Goal: Transaction & Acquisition: Purchase product/service

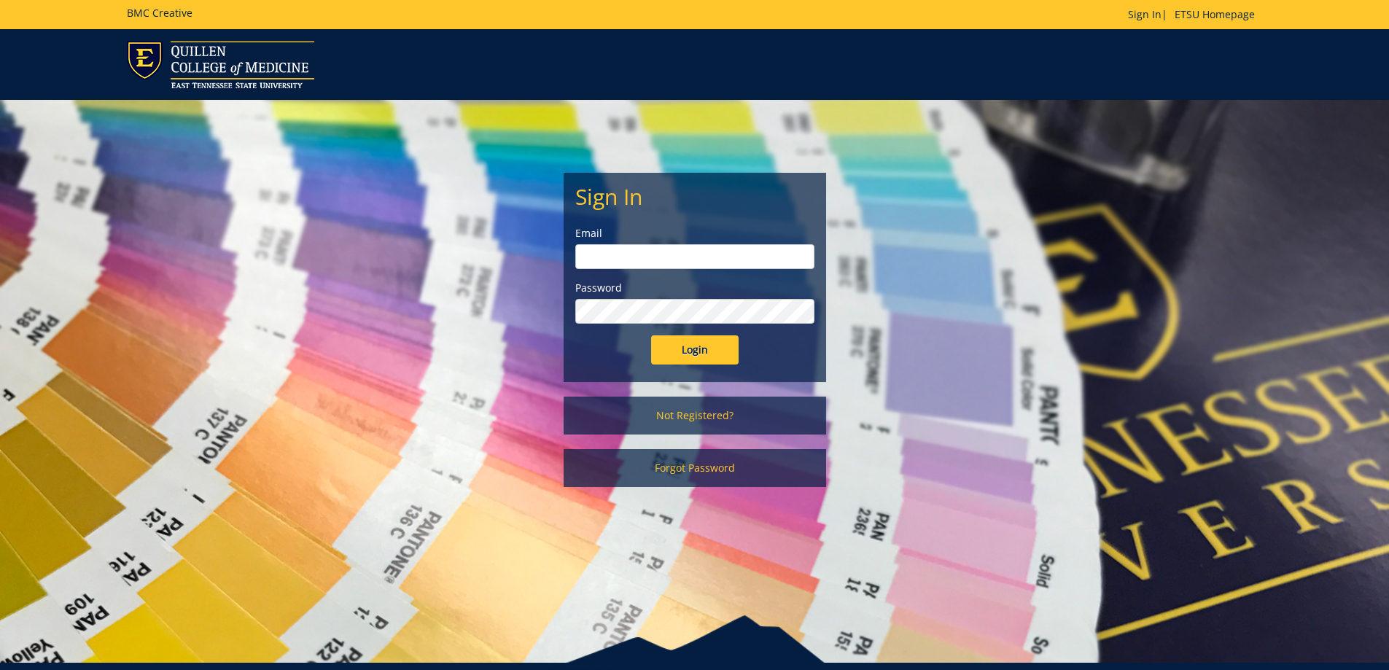
type input "storkj@etsu.edu"
click at [686, 343] on input "Login" at bounding box center [694, 349] width 87 height 29
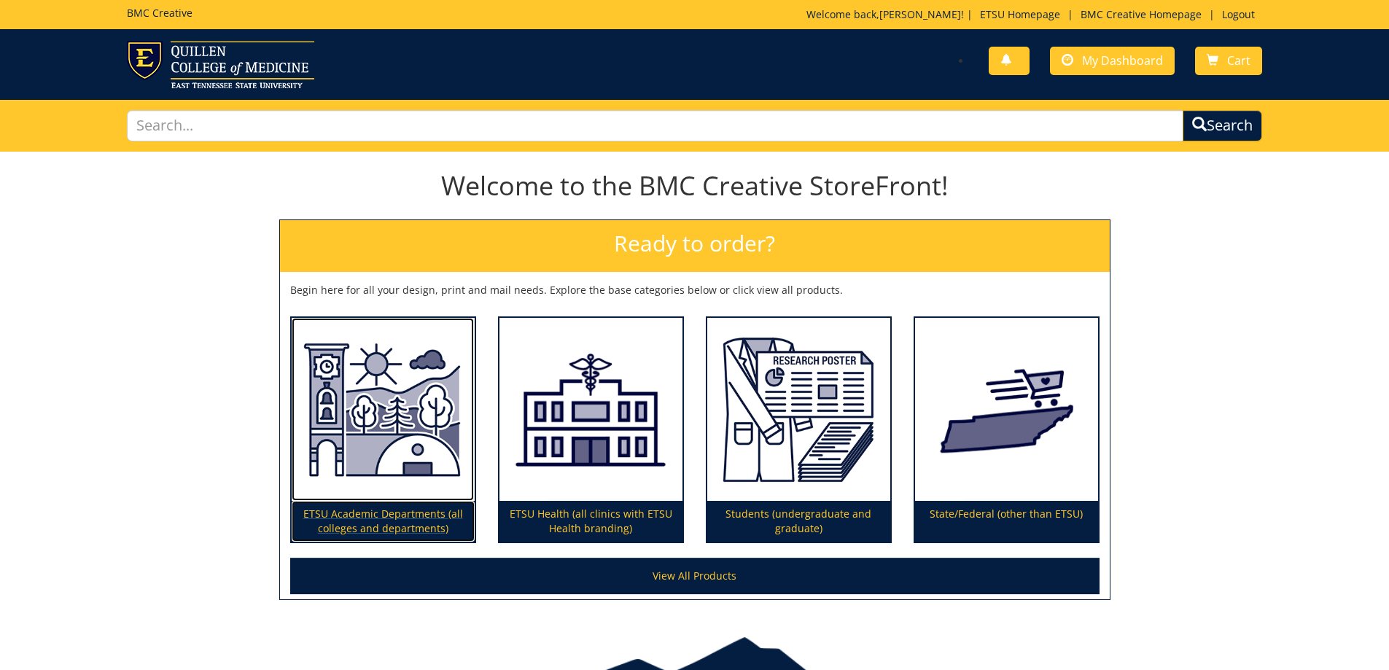
click at [351, 523] on p "ETSU Academic Departments (all colleges and departments)" at bounding box center [383, 521] width 183 height 41
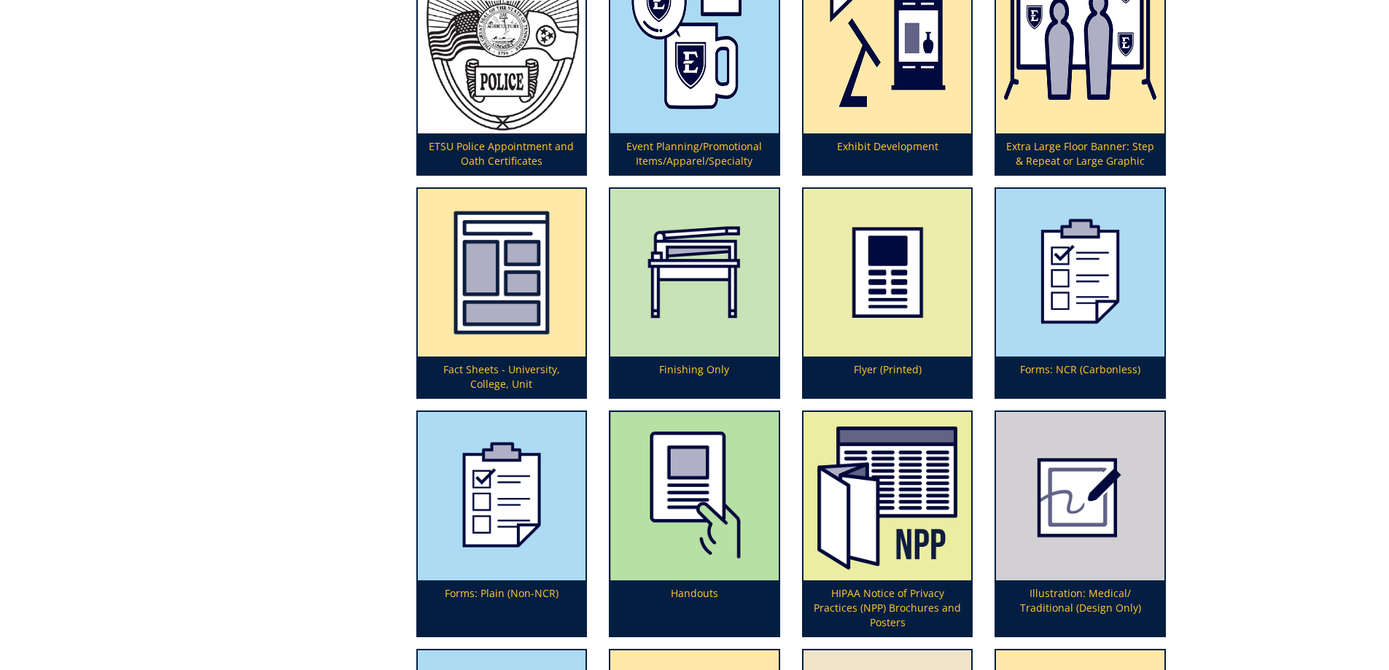
scroll to position [2005, 0]
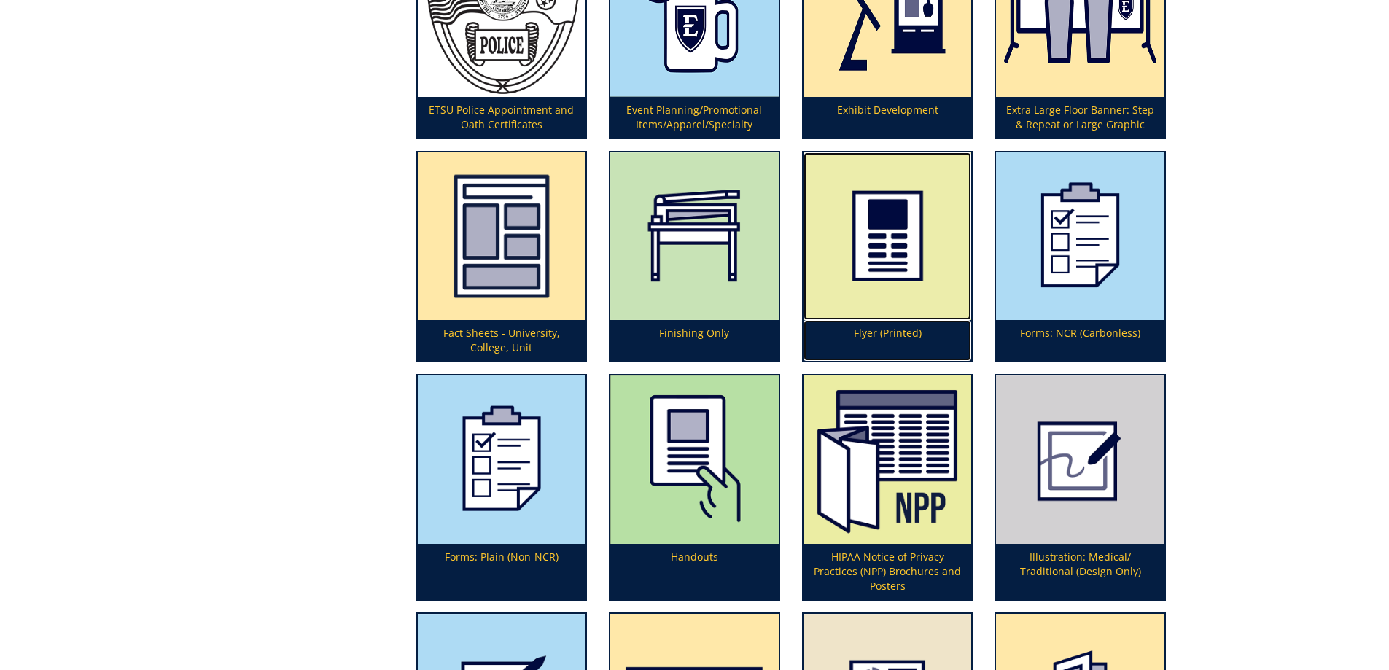
click at [888, 327] on p "Flyer (Printed)" at bounding box center [887, 340] width 168 height 41
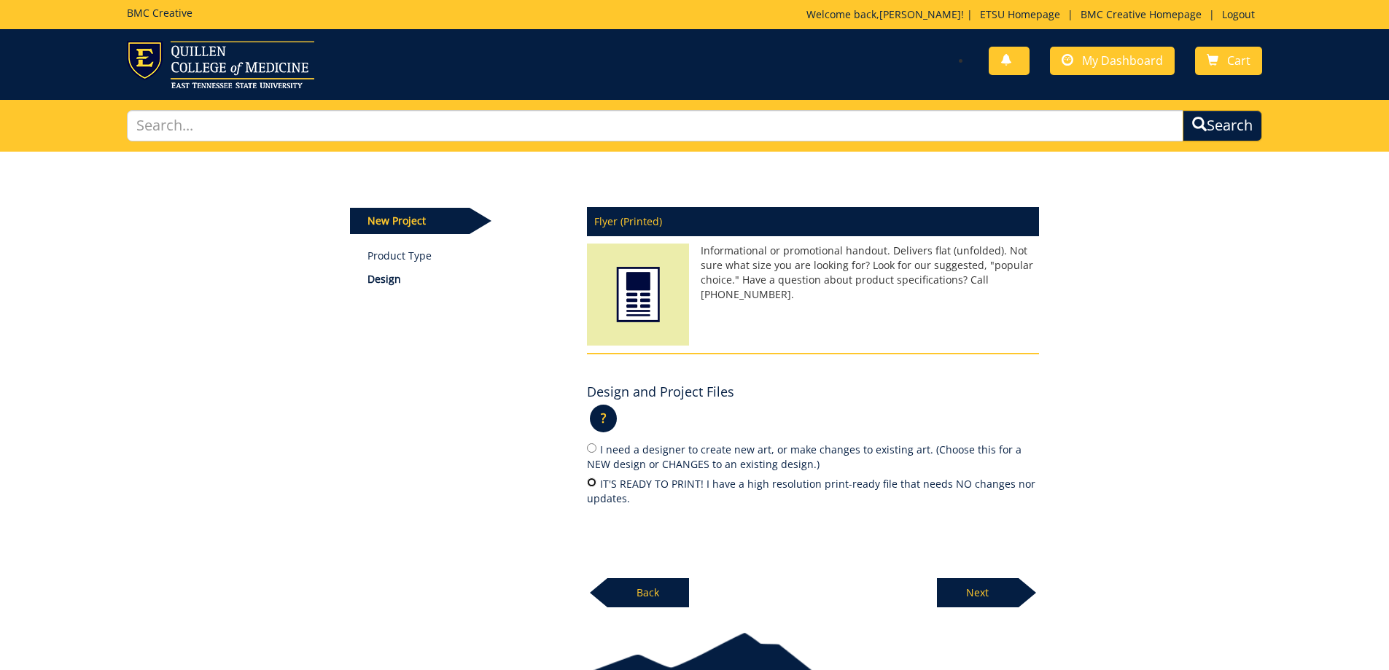
click at [592, 484] on input "IT'S READY TO PRINT! I have a high resolution print-ready file that needs NO ch…" at bounding box center [591, 481] width 9 height 9
radio input "true"
click at [967, 597] on p "Next" at bounding box center [978, 592] width 82 height 29
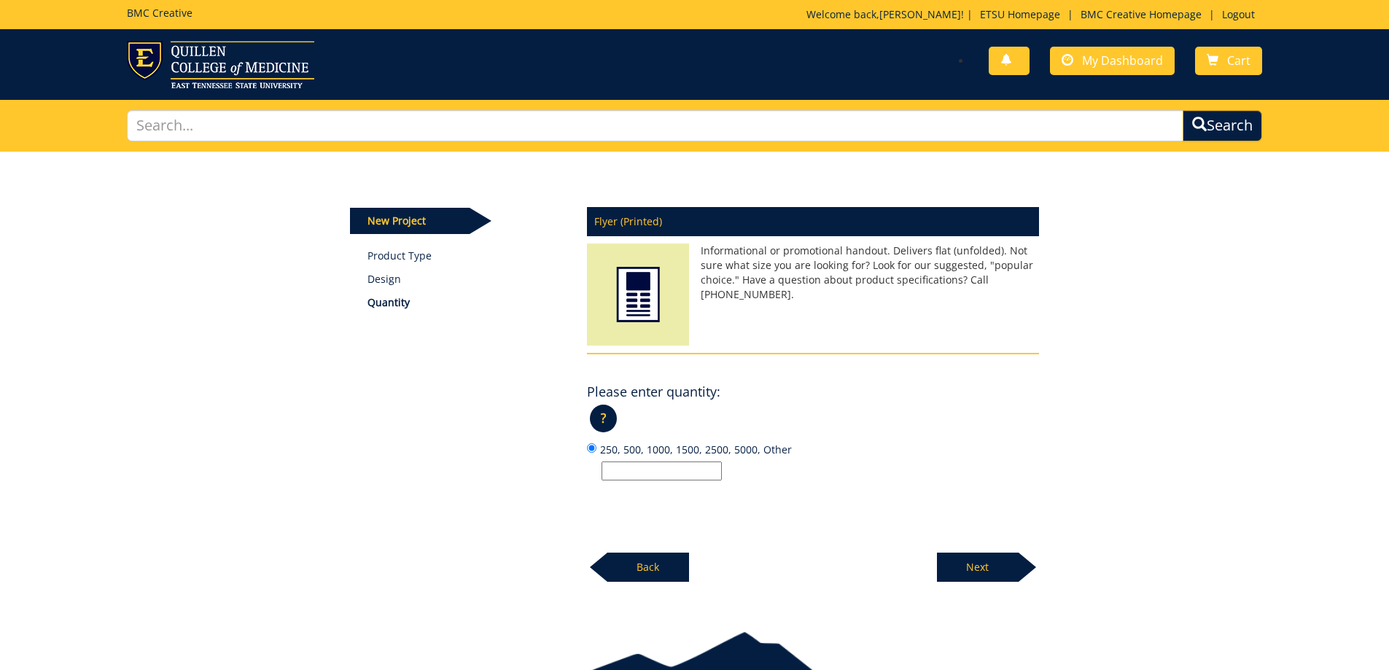
click at [662, 472] on input "250, 500, 1000, 1500, 2500, 5000, Other" at bounding box center [661, 470] width 120 height 19
type input "250"
click at [975, 571] on p "Next" at bounding box center [978, 567] width 82 height 29
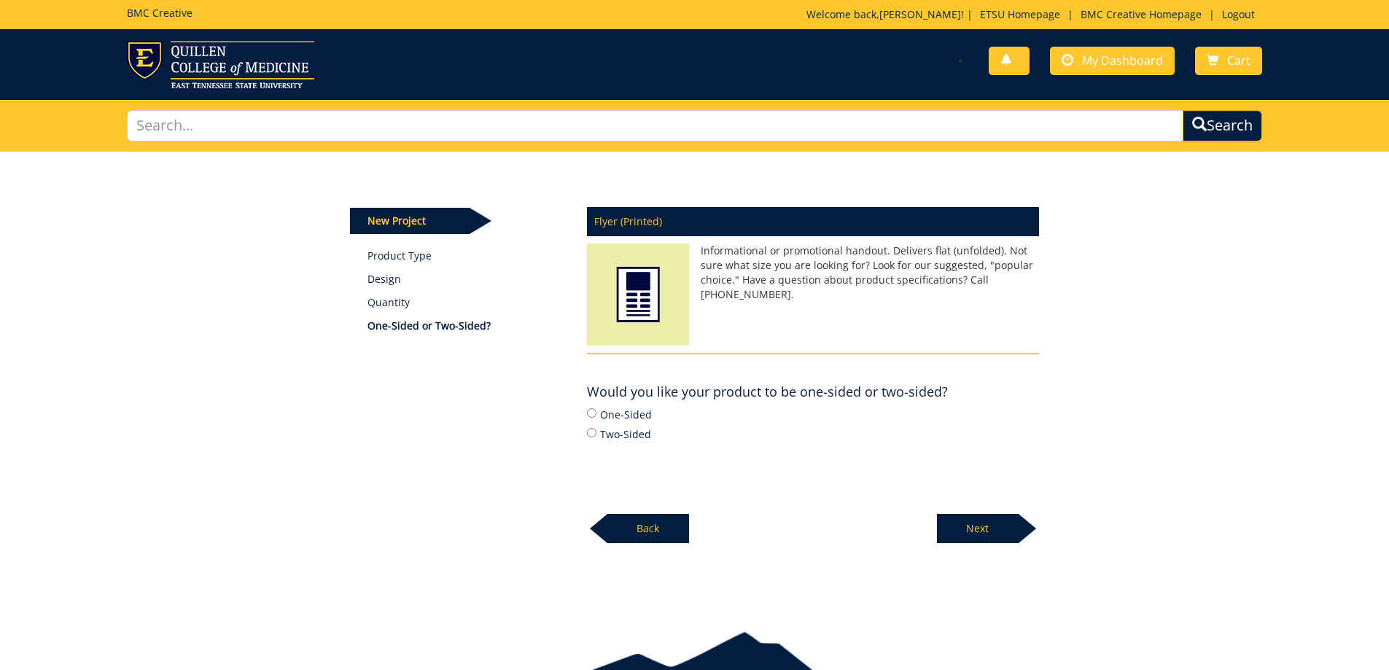
click at [627, 434] on label "Two-Sided" at bounding box center [813, 434] width 452 height 16
click at [596, 434] on input "Two-Sided" at bounding box center [591, 432] width 9 height 9
radio input "true"
click at [977, 526] on p "Next" at bounding box center [978, 528] width 82 height 29
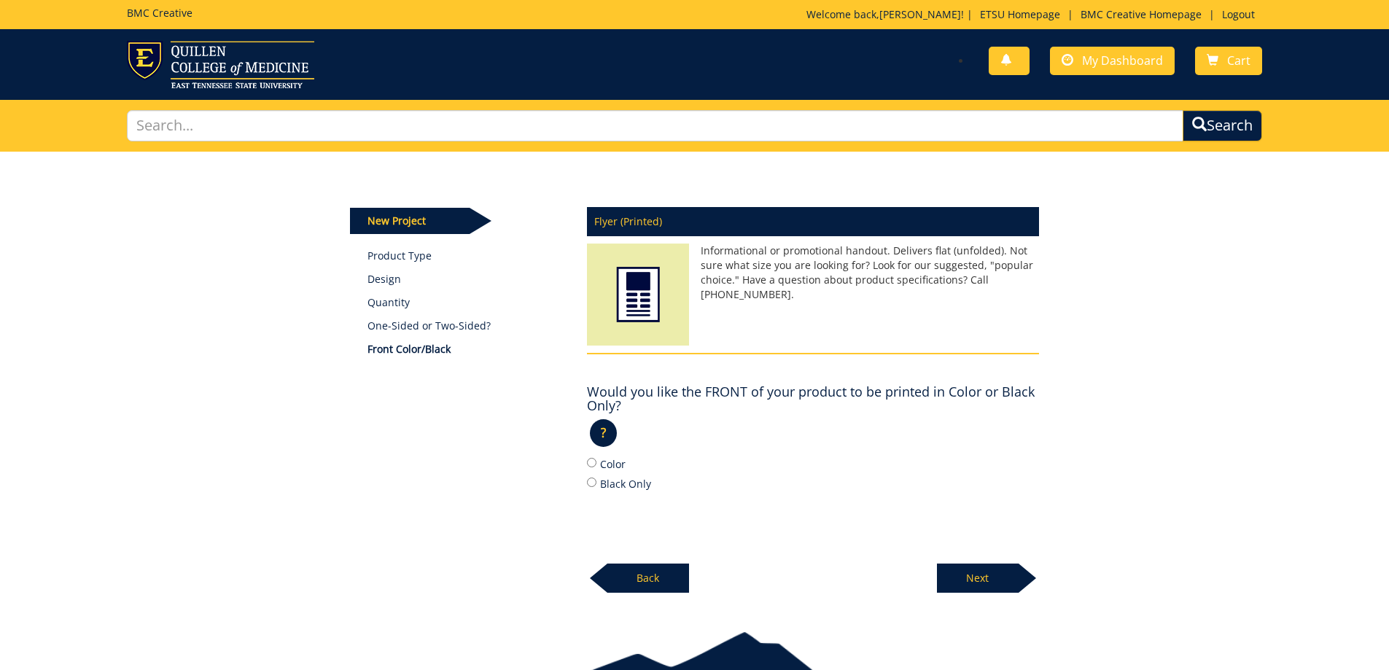
click at [611, 467] on label "Color" at bounding box center [813, 464] width 452 height 16
click at [596, 467] on input "Color" at bounding box center [591, 462] width 9 height 9
radio input "true"
click at [972, 580] on p "Next" at bounding box center [978, 577] width 82 height 29
click at [612, 464] on label "Color" at bounding box center [813, 464] width 452 height 16
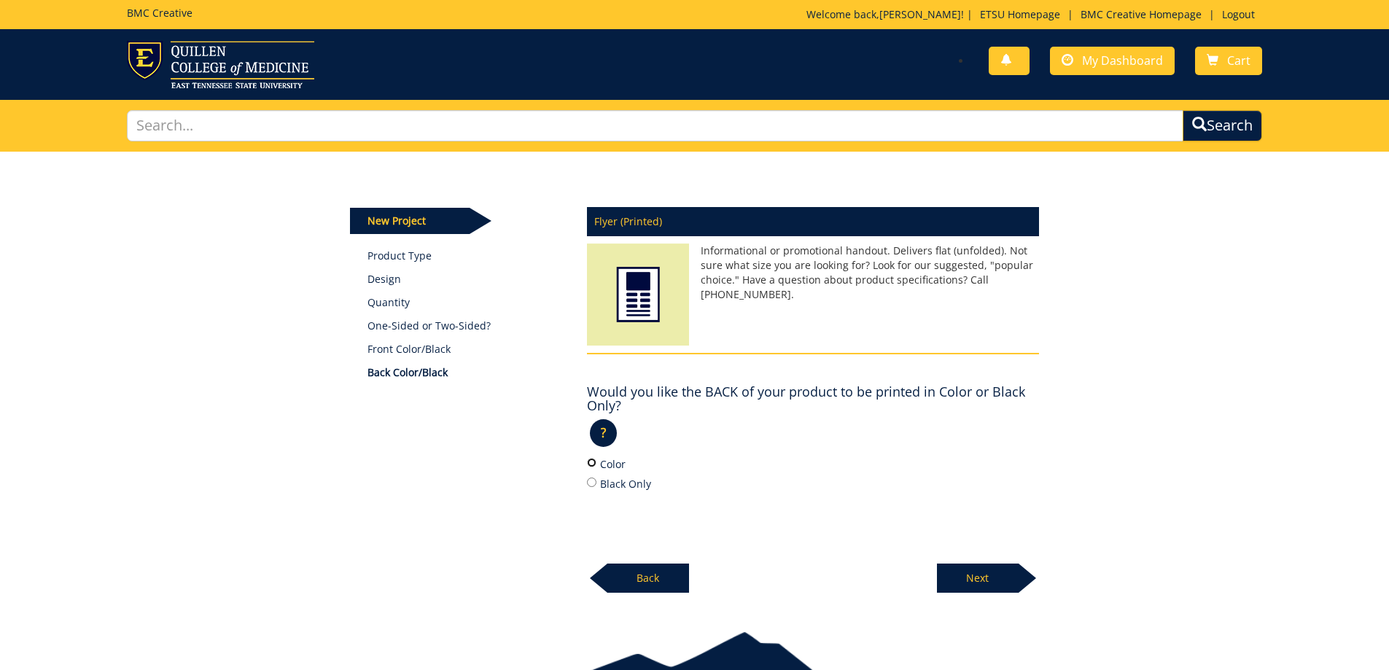
click at [596, 464] on input "Color" at bounding box center [591, 462] width 9 height 9
radio input "true"
click at [957, 574] on p "Next" at bounding box center [978, 577] width 82 height 29
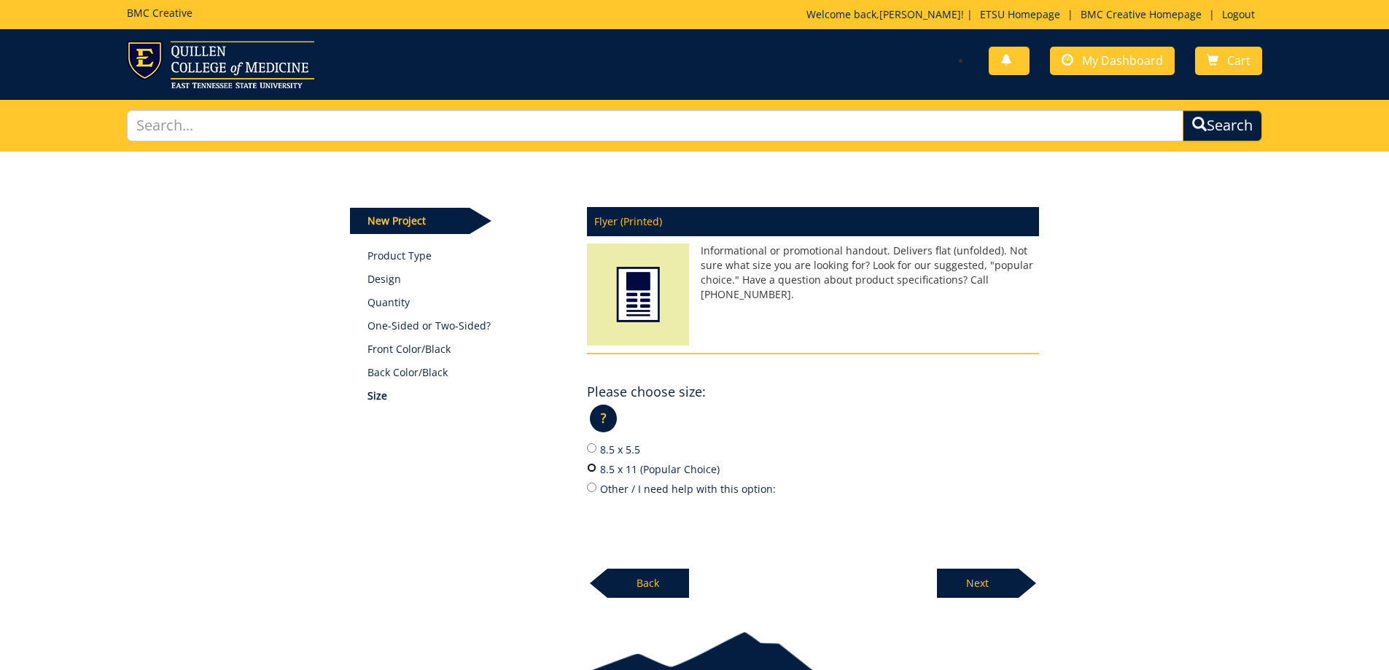
click at [590, 469] on input "8.5 x 11 (Popular Choice)" at bounding box center [591, 467] width 9 height 9
radio input "true"
click at [987, 590] on p "Next" at bounding box center [978, 583] width 82 height 29
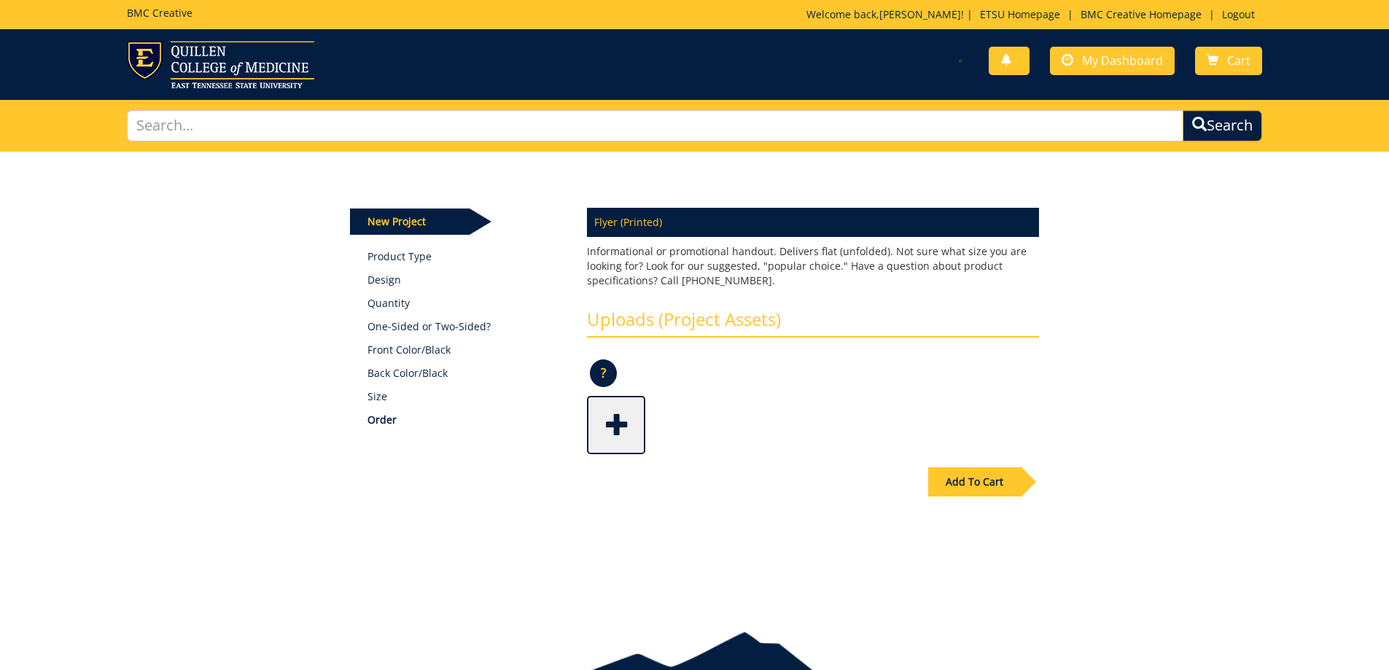
click at [628, 423] on span at bounding box center [617, 423] width 58 height 51
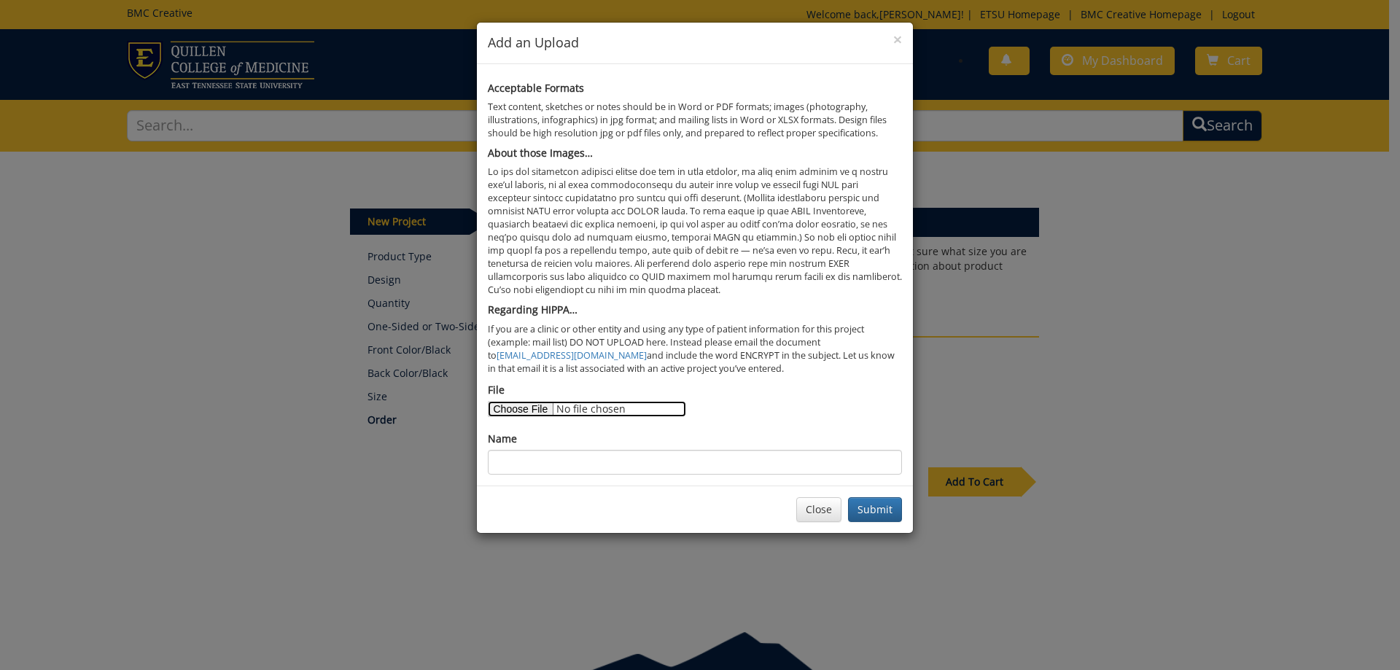
click at [544, 407] on input "File" at bounding box center [587, 409] width 198 height 16
click at [532, 407] on input "File" at bounding box center [587, 409] width 198 height 16
type input "C:\fakepath\Public health Careers flyer_For Students.pdf"
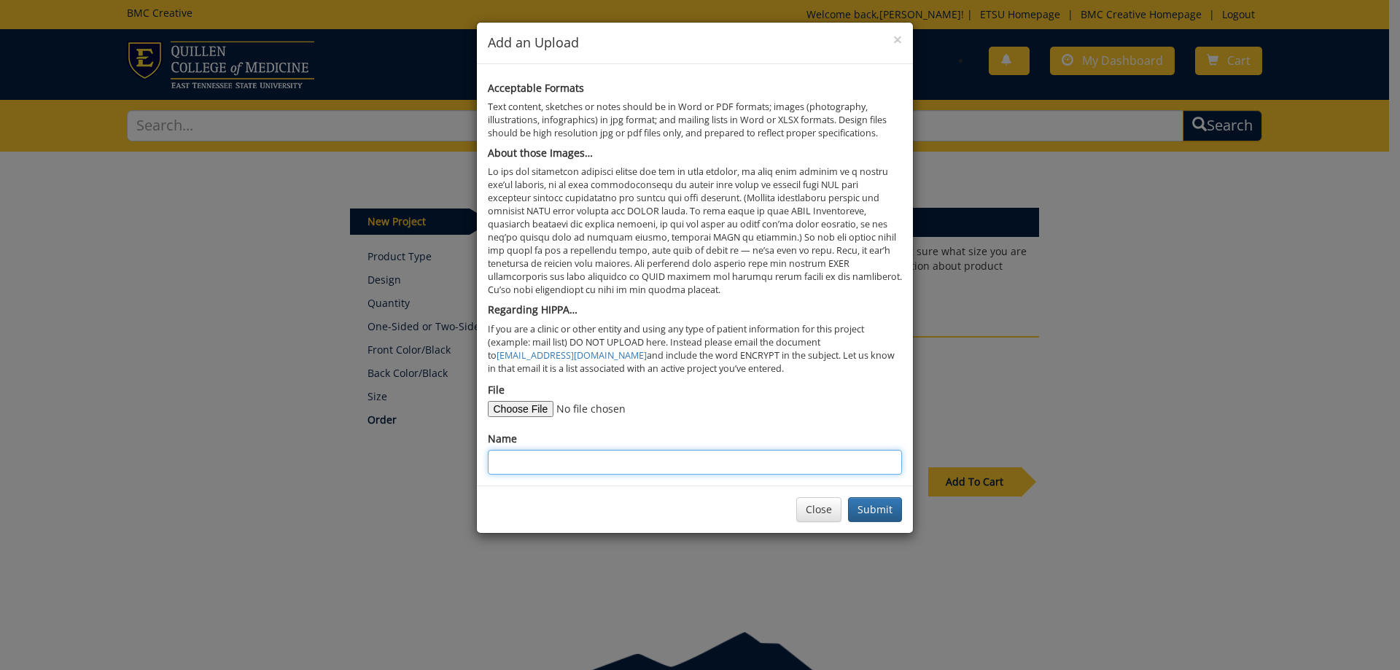
click at [545, 461] on input "Name" at bounding box center [695, 462] width 414 height 25
type input "Flyer for students"
click at [879, 510] on button "Submit" at bounding box center [875, 509] width 54 height 25
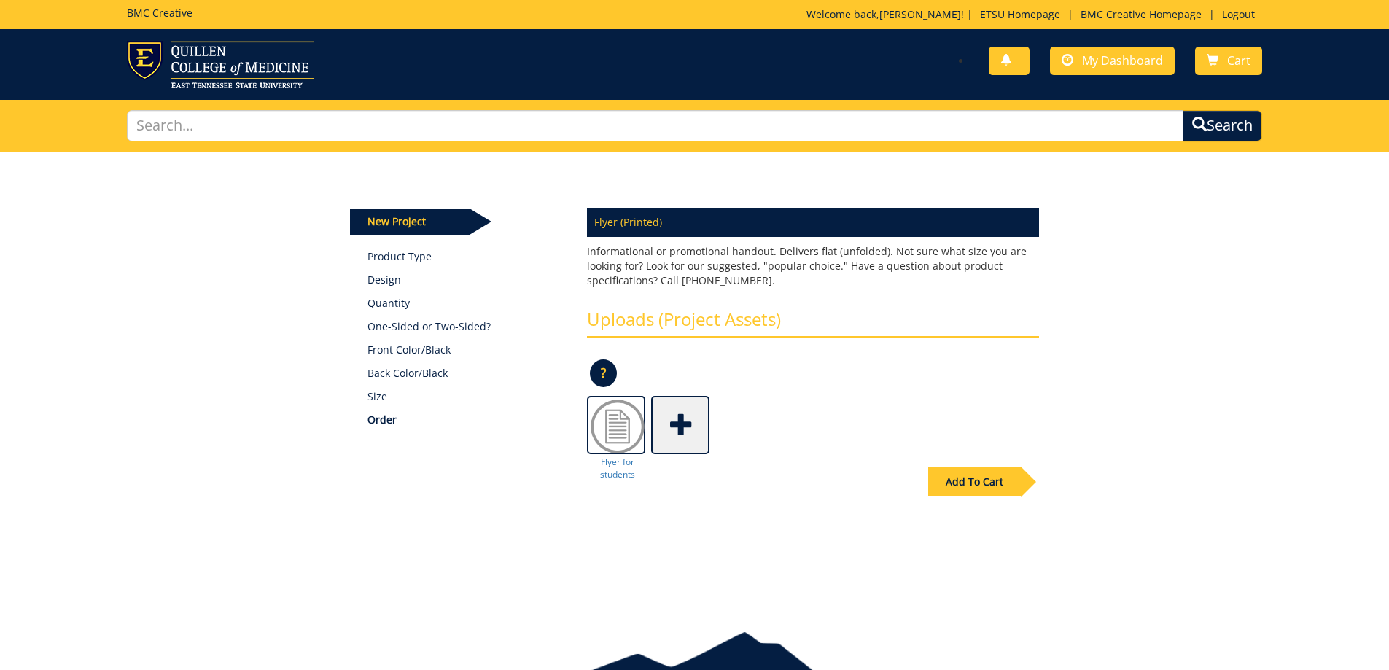
click at [693, 426] on span at bounding box center [681, 423] width 58 height 51
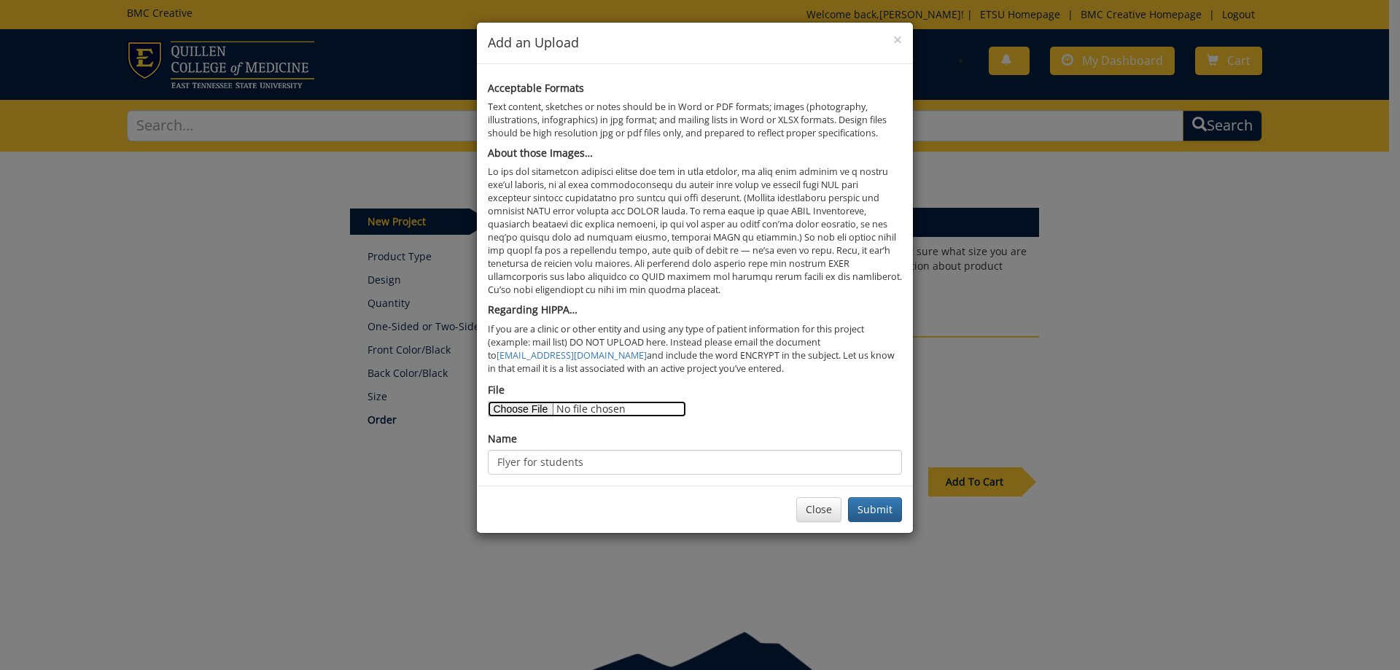
click at [523, 406] on input "File" at bounding box center [587, 409] width 198 height 16
type input "C:\fakepath\Public health Careers flyer_For Teachers.pdf"
click at [857, 507] on button "Submit" at bounding box center [875, 509] width 54 height 25
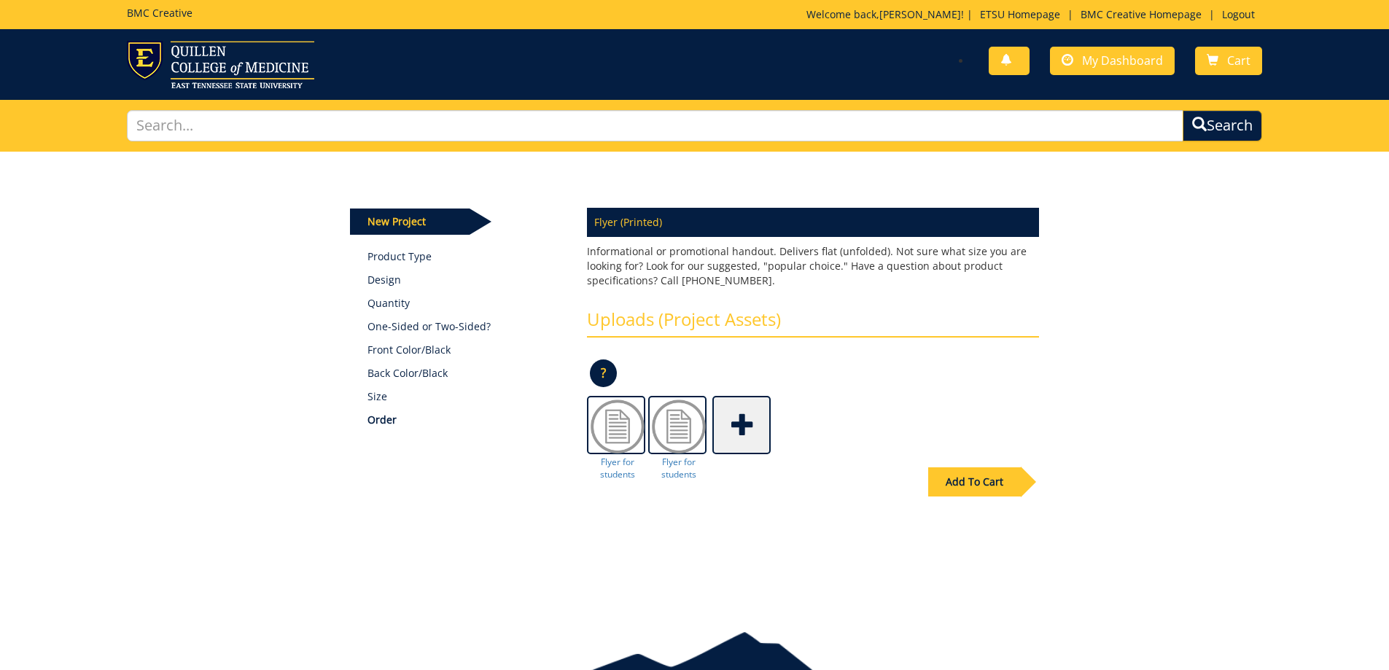
click at [606, 469] on div "Add To Cart" at bounding box center [694, 512] width 711 height 114
click at [616, 469] on div "Add To Cart" at bounding box center [694, 512] width 711 height 114
click at [684, 426] on img at bounding box center [678, 426] width 58 height 58
click at [692, 461] on div "Add To Cart" at bounding box center [694, 512] width 711 height 114
click at [685, 466] on div "Add To Cart" at bounding box center [694, 512] width 711 height 114
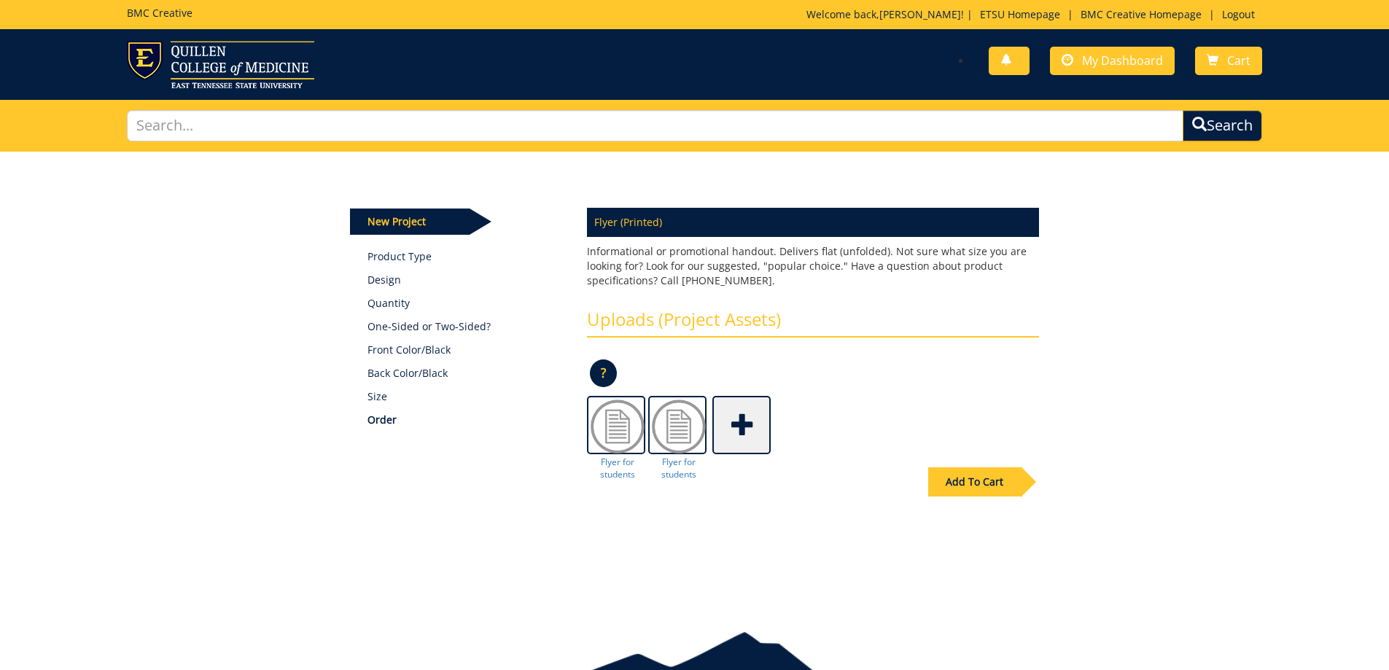
drag, startPoint x: 674, startPoint y: 464, endPoint x: 786, endPoint y: 497, distance: 116.3
click at [782, 497] on div "Add To Cart" at bounding box center [694, 512] width 711 height 114
click at [966, 477] on div "Add To Cart" at bounding box center [974, 481] width 93 height 29
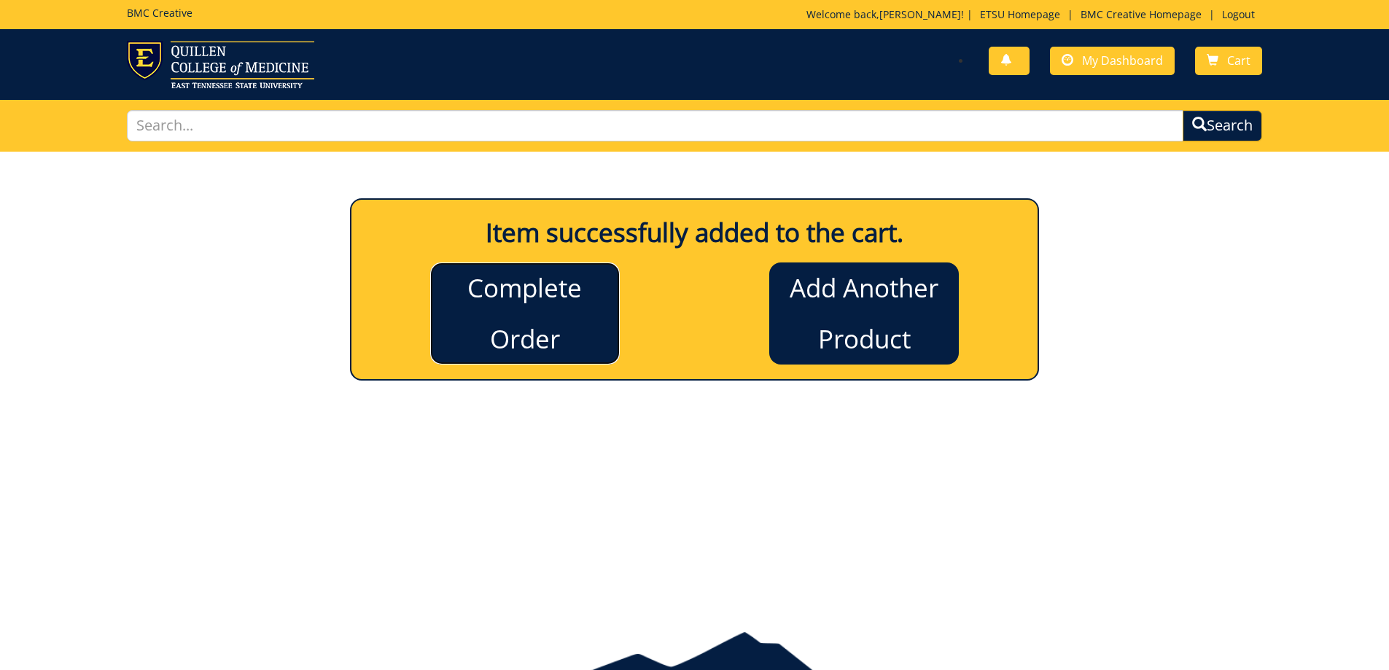
click at [523, 323] on link "Complete Order" at bounding box center [525, 313] width 190 height 102
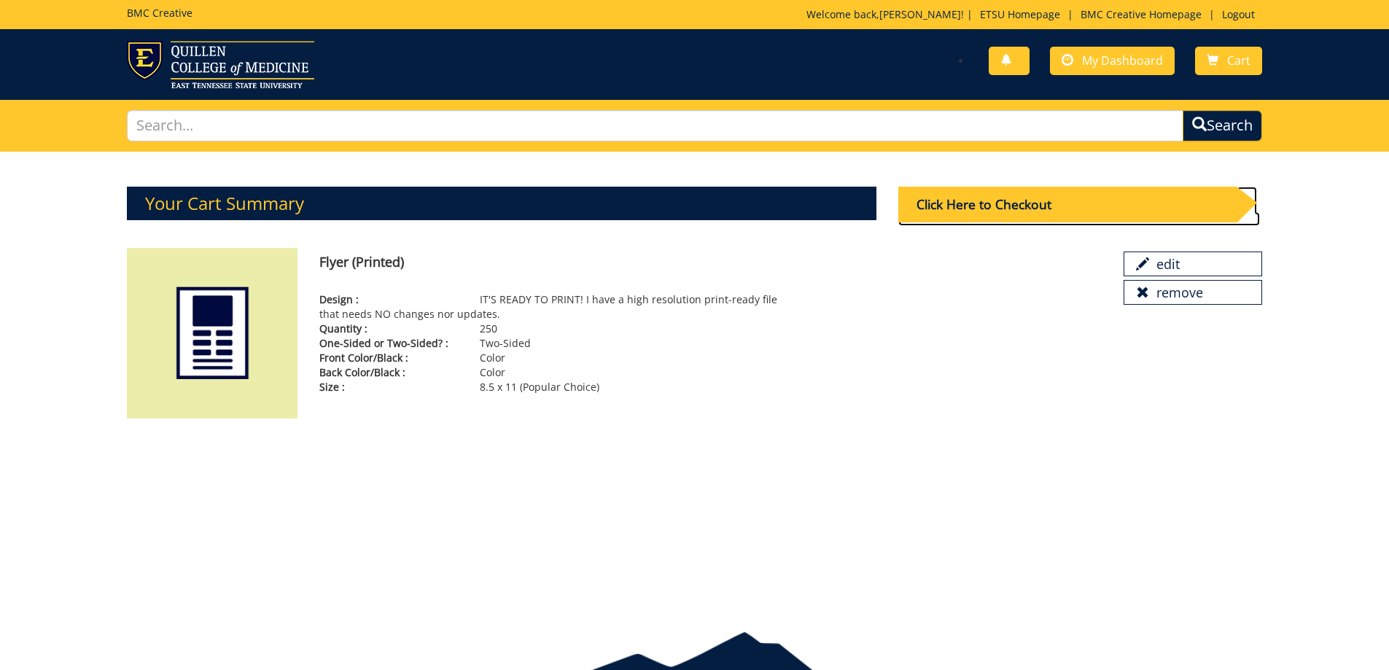
click at [1046, 202] on div "Click Here to Checkout" at bounding box center [1067, 205] width 338 height 36
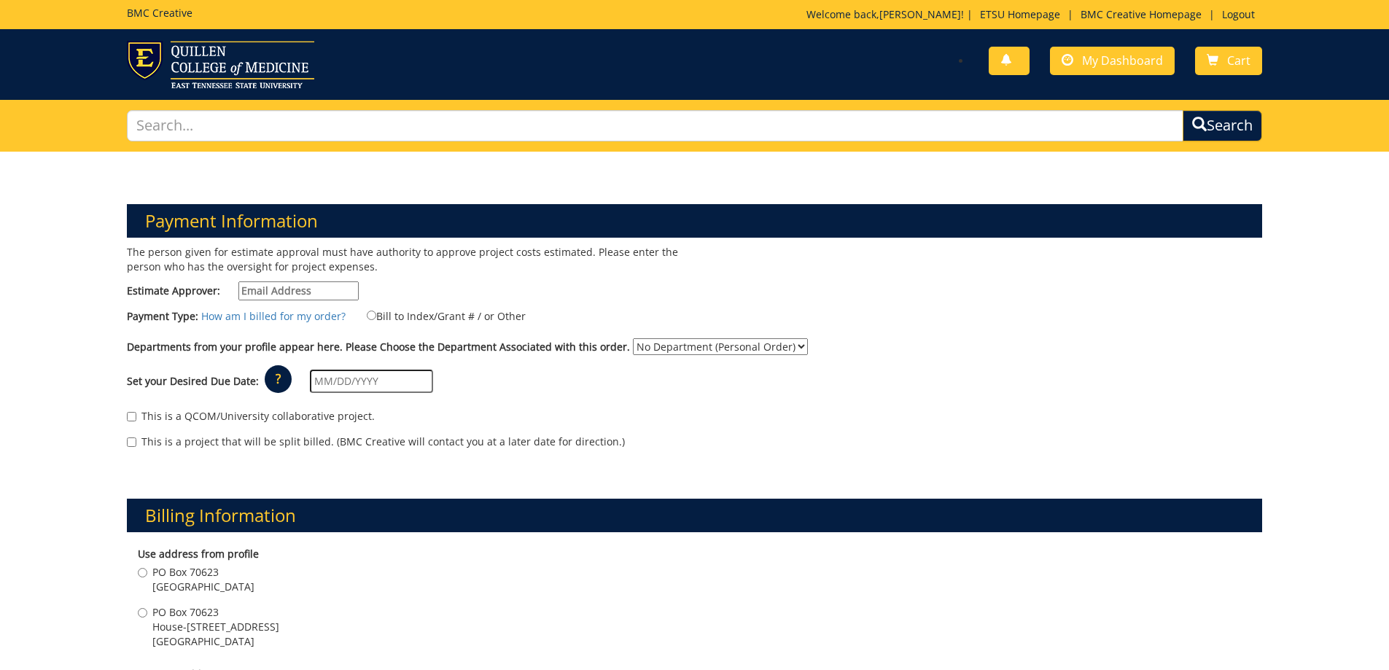
click at [269, 291] on input "Estimate Approver:" at bounding box center [298, 290] width 120 height 19
type input "ervinkh@etsu.edu"
click at [433, 299] on div "The person given for estimate approval must have authority to approve project c…" at bounding box center [405, 276] width 579 height 63
click at [367, 314] on input "Bill to Index/Grant # / or Other" at bounding box center [371, 315] width 9 height 9
radio input "true"
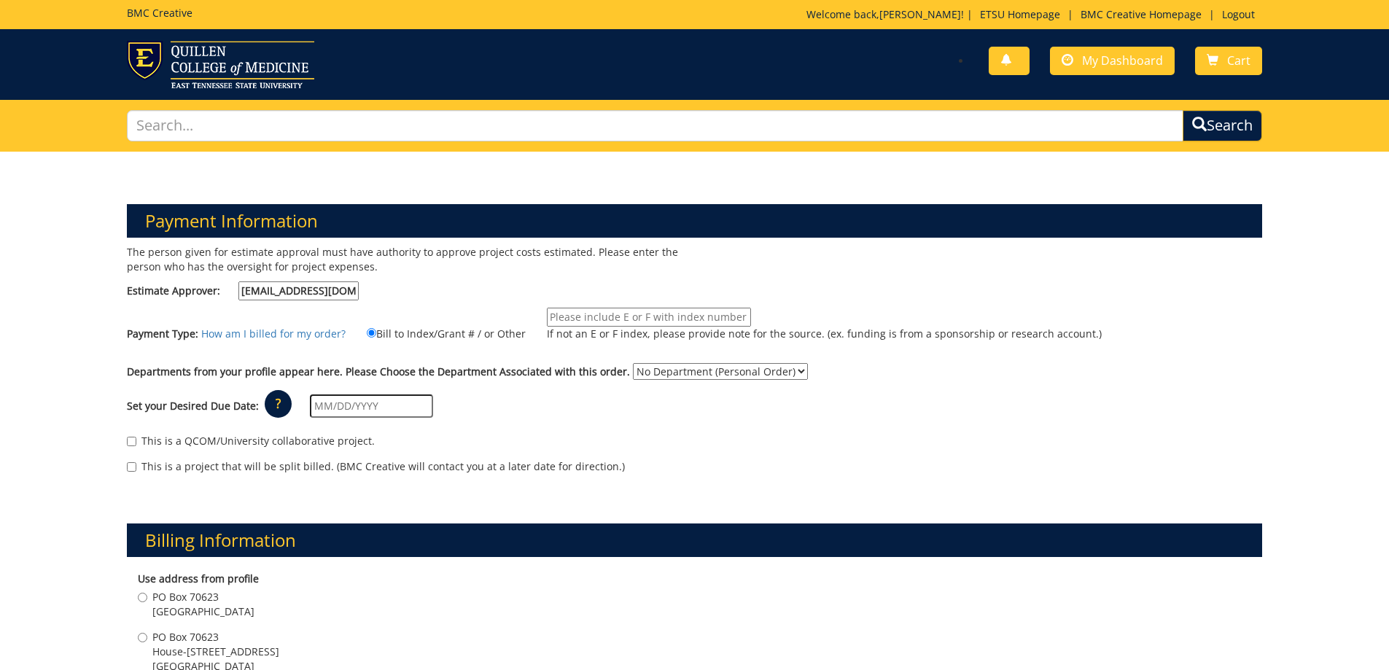
click at [565, 315] on input "If not an E or F index, please provide note for the source. (ex. funding is fro…" at bounding box center [649, 317] width 204 height 19
click at [598, 319] on input "E38000" at bounding box center [649, 317] width 204 height 19
type input "E38000 (10-80000-100000-100)"
click at [653, 369] on select "No Department (Personal Order) Public Health, College" at bounding box center [720, 371] width 175 height 17
select select "155"
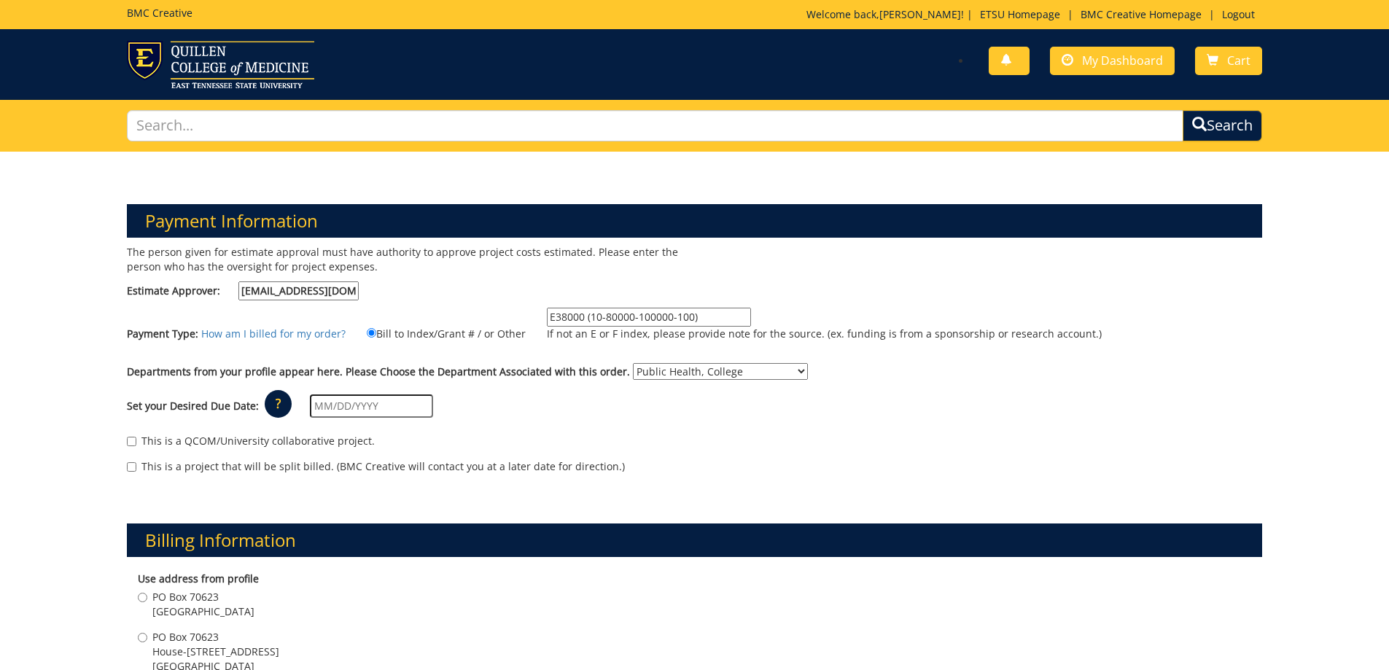
click at [633, 363] on select "No Department (Personal Order) Public Health, College" at bounding box center [720, 371] width 175 height 17
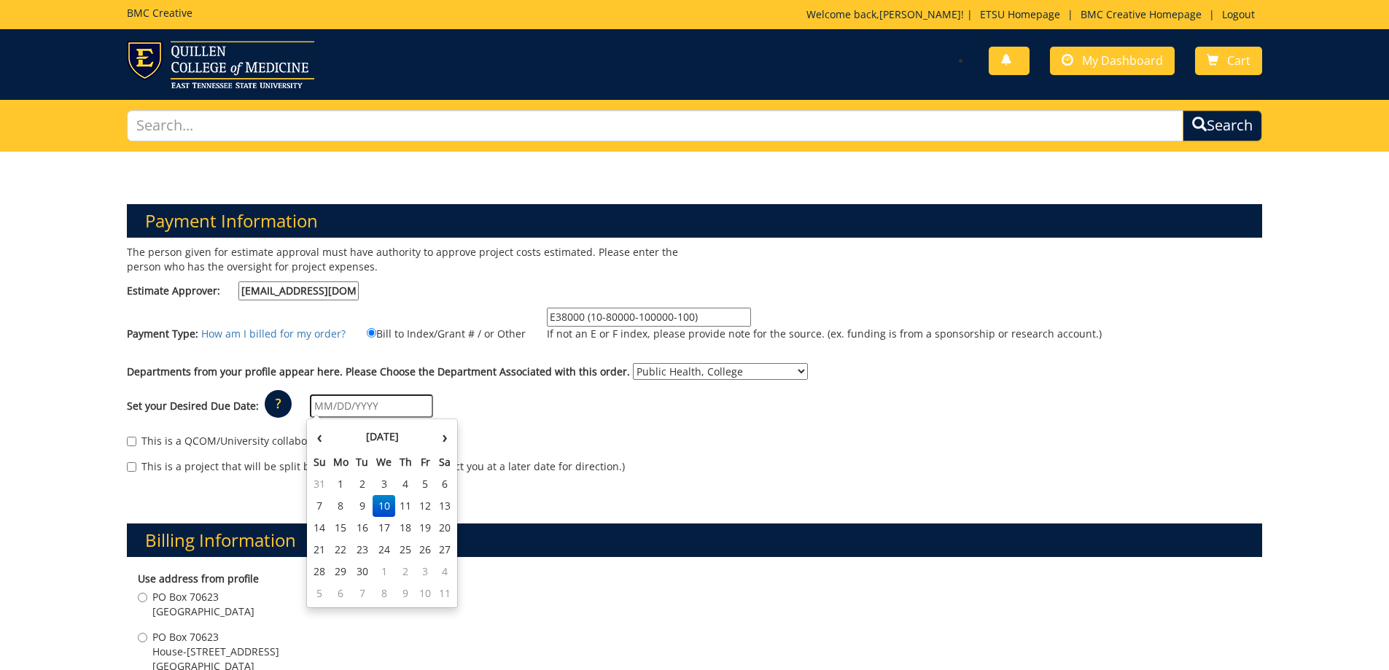
click at [352, 407] on input "text" at bounding box center [371, 405] width 123 height 23
type input "[DATE]"
click at [380, 550] on td "24" at bounding box center [383, 550] width 23 height 22
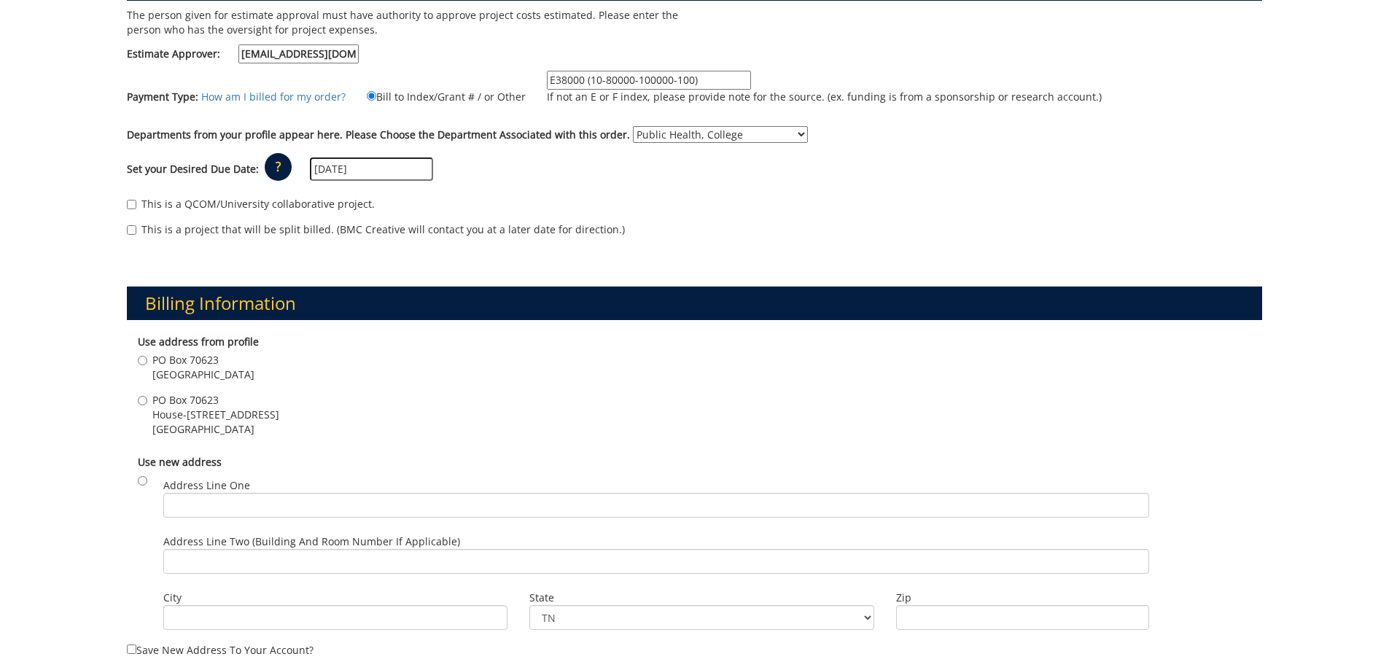
scroll to position [255, 0]
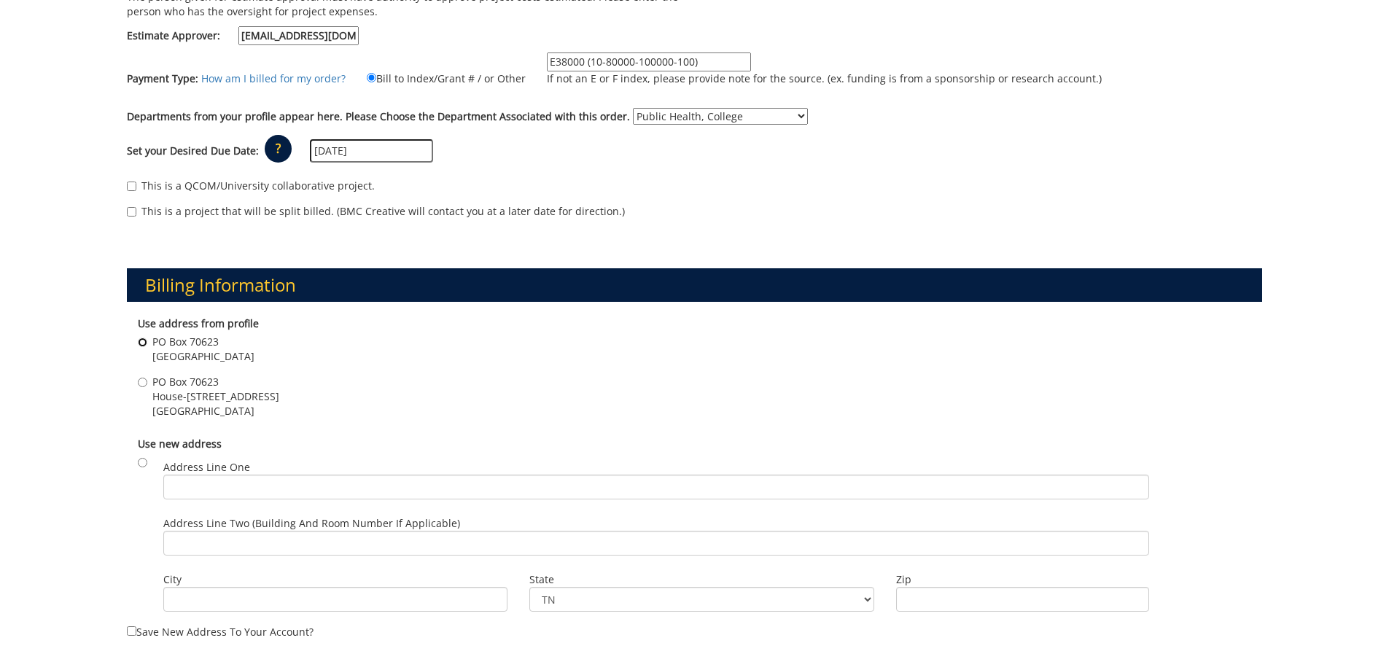
click at [142, 343] on input "PO Box 70623 Johnson City , TN 37614" at bounding box center [142, 342] width 9 height 9
radio input "true"
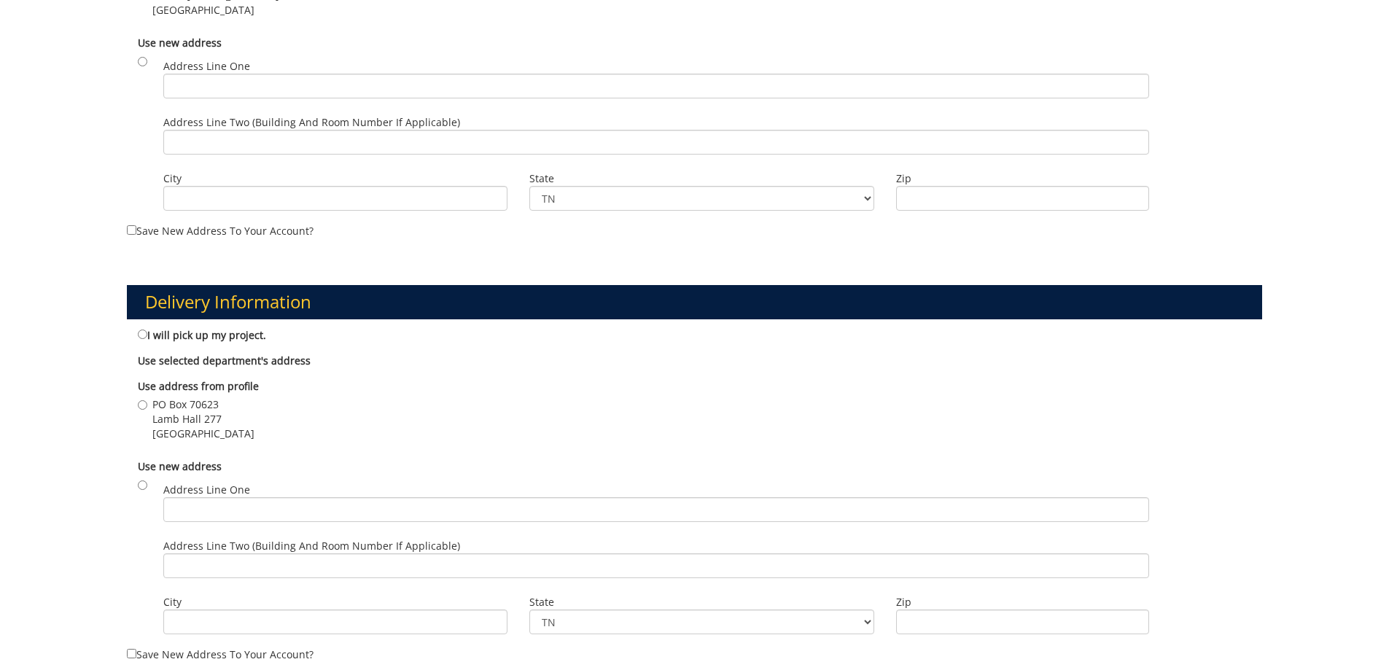
scroll to position [674, 0]
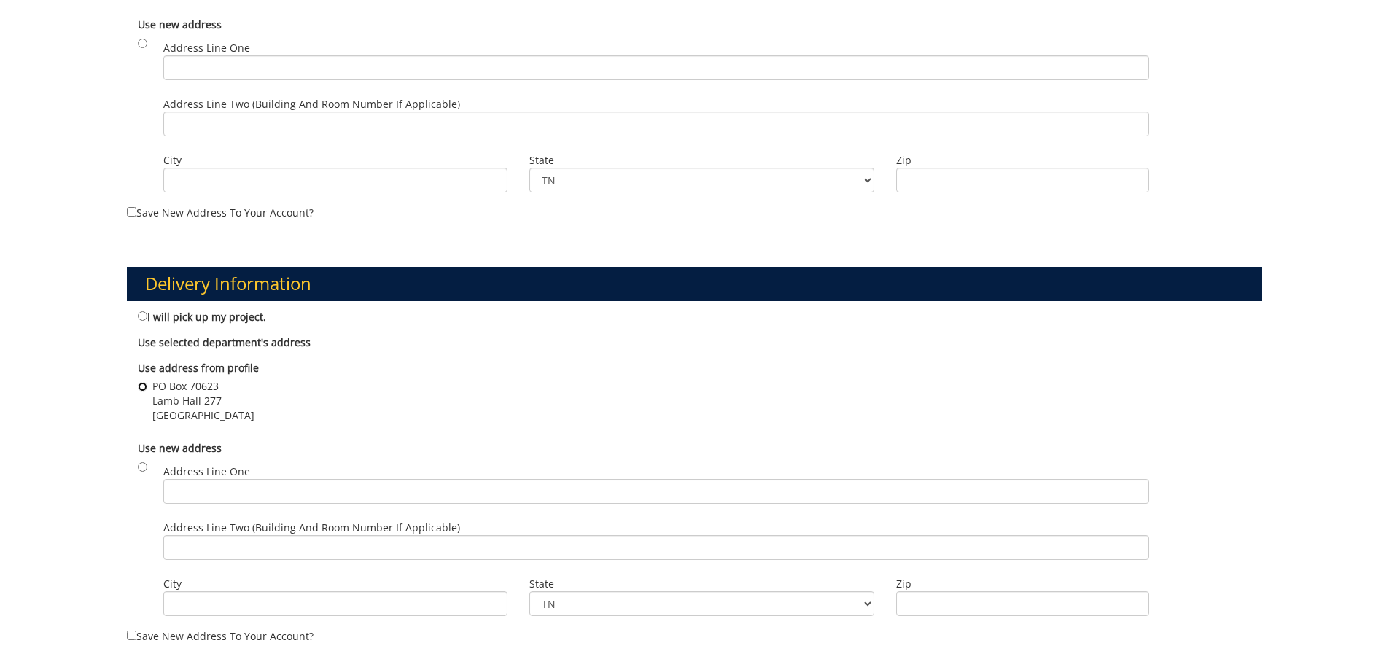
click at [145, 389] on input "PO Box 70623 Lamb Hall 277 JOhnson City , TN 37614" at bounding box center [142, 386] width 9 height 9
radio input "true"
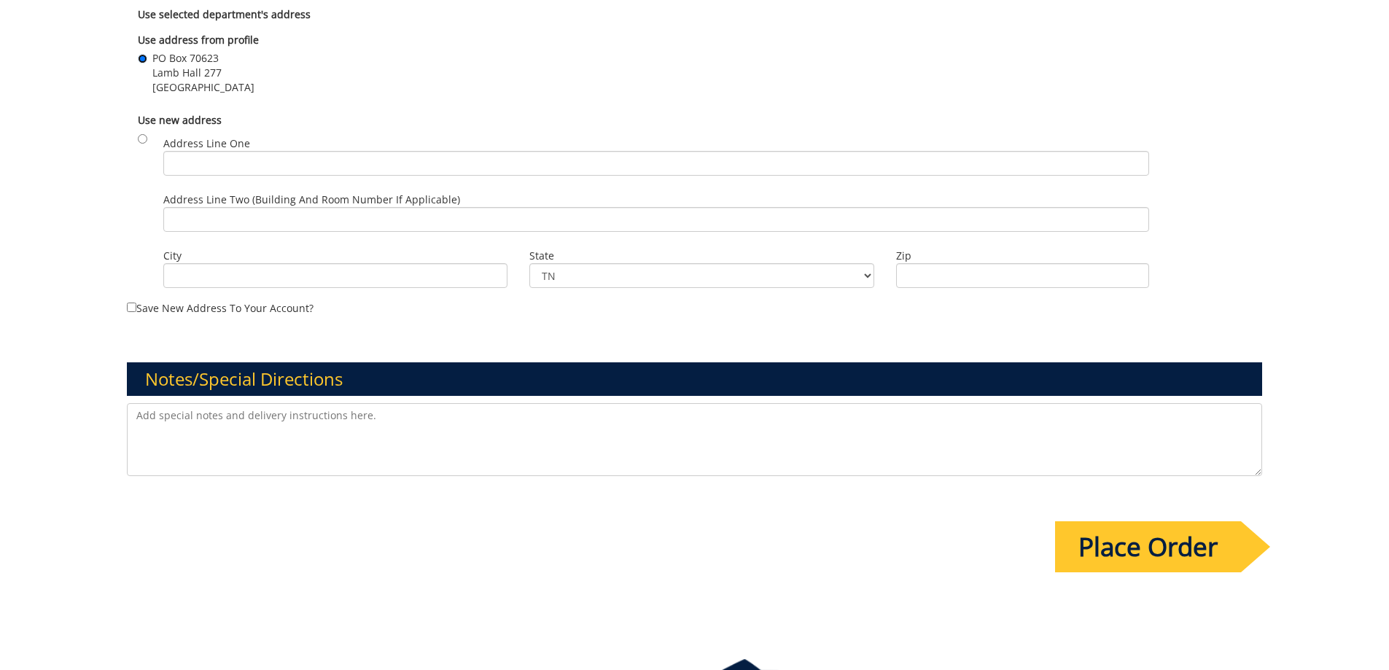
scroll to position [1107, 0]
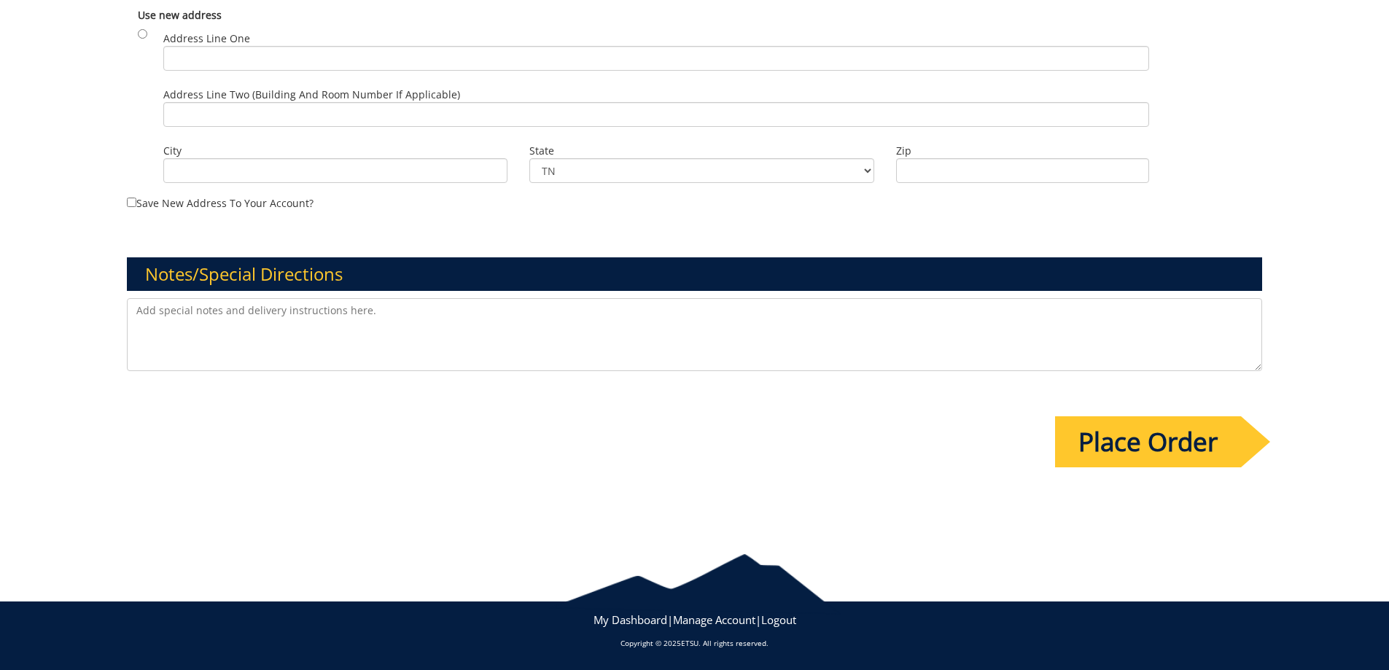
click at [206, 325] on textarea at bounding box center [695, 334] width 1136 height 73
click at [208, 325] on textarea at bounding box center [695, 334] width 1136 height 73
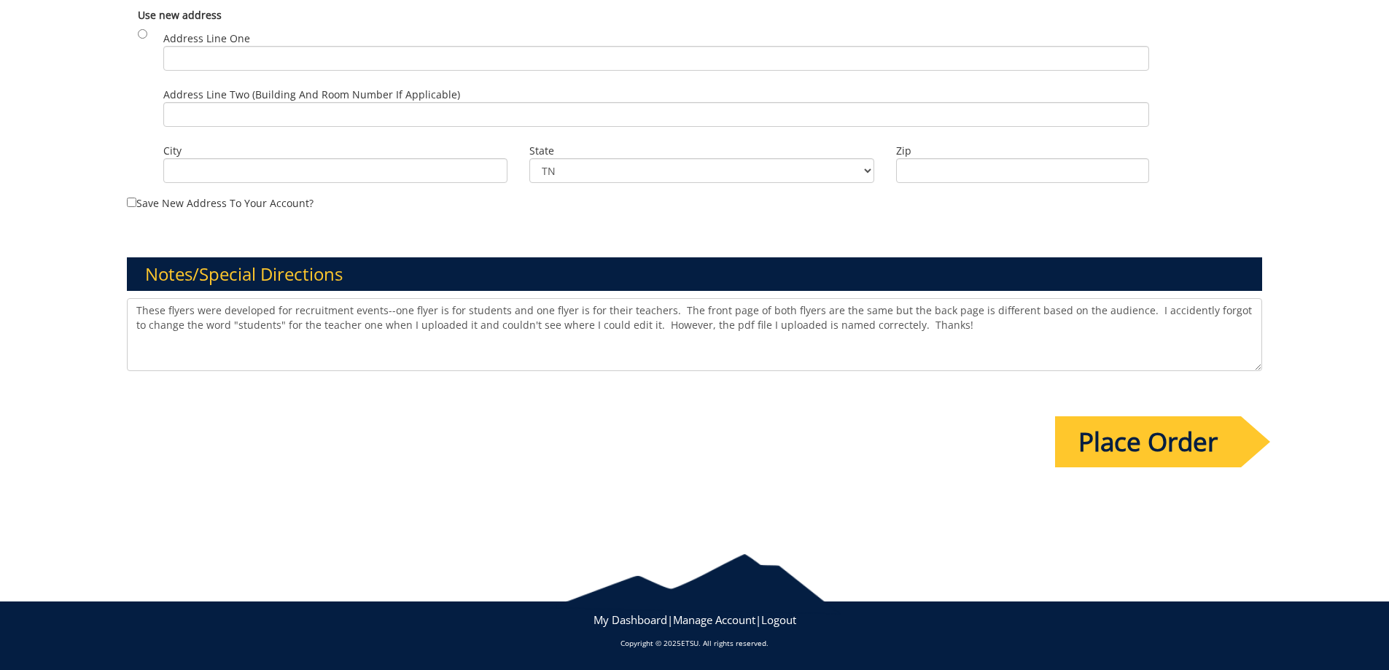
paste textarea "ally forgot to change the word "students" to " teacher " when I uploaded it,"
type textarea "These flyers were developed for recruitment events--one flyer is for students a…"
click at [1129, 445] on input "Place Order" at bounding box center [1148, 441] width 186 height 51
